Goal: Task Accomplishment & Management: Use online tool/utility

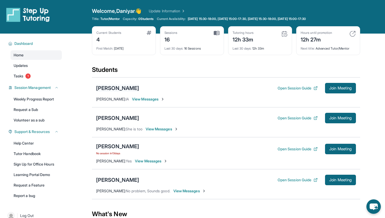
click at [120, 90] on div "[PERSON_NAME]" at bounding box center [117, 87] width 43 height 7
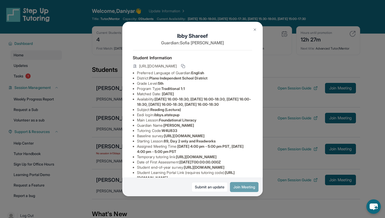
click at [240, 188] on button "Join Meeting" at bounding box center [244, 187] width 29 height 10
